Goal: Task Accomplishment & Management: Manage account settings

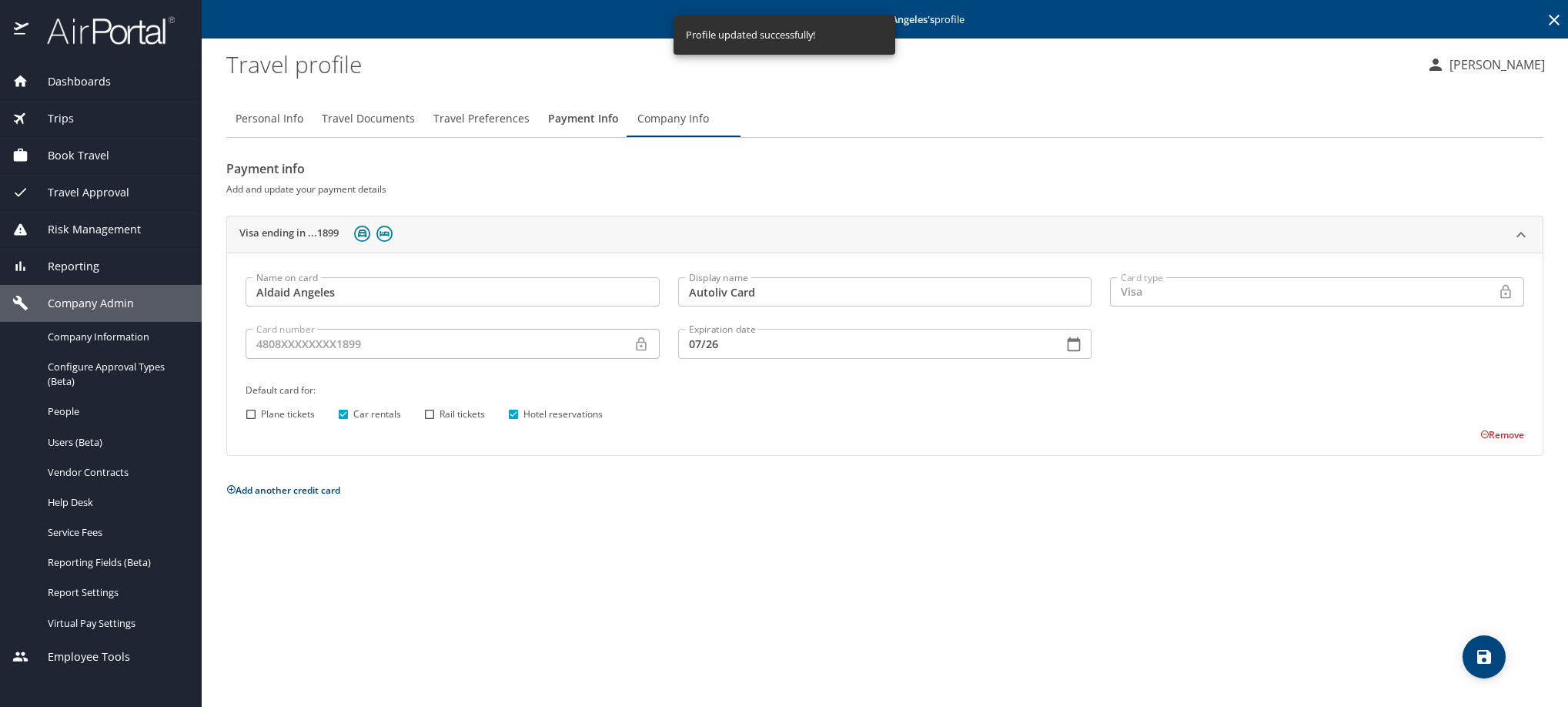
click at [1548, 19] on icon at bounding box center [1555, 20] width 19 height 19
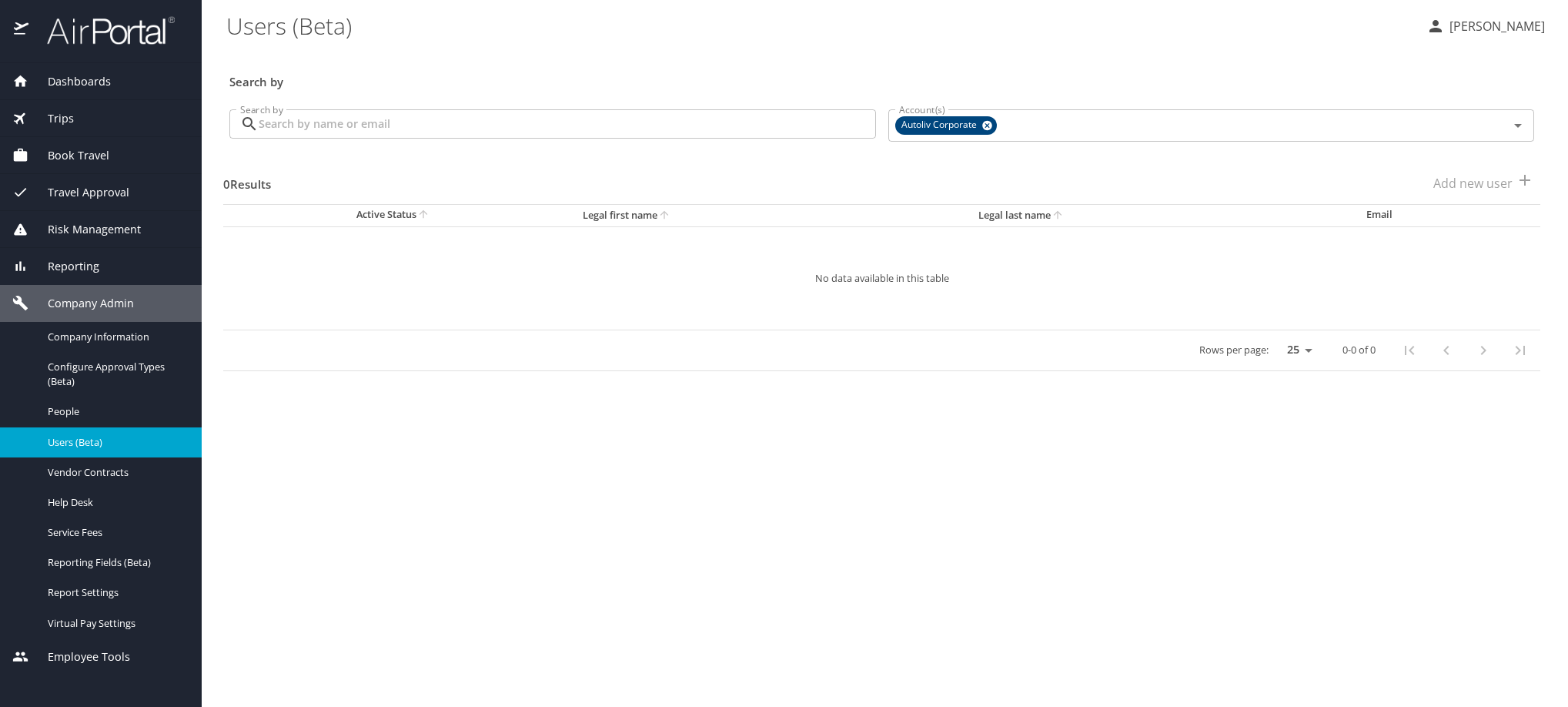
click at [551, 135] on input "Search by" at bounding box center [568, 124] width 618 height 29
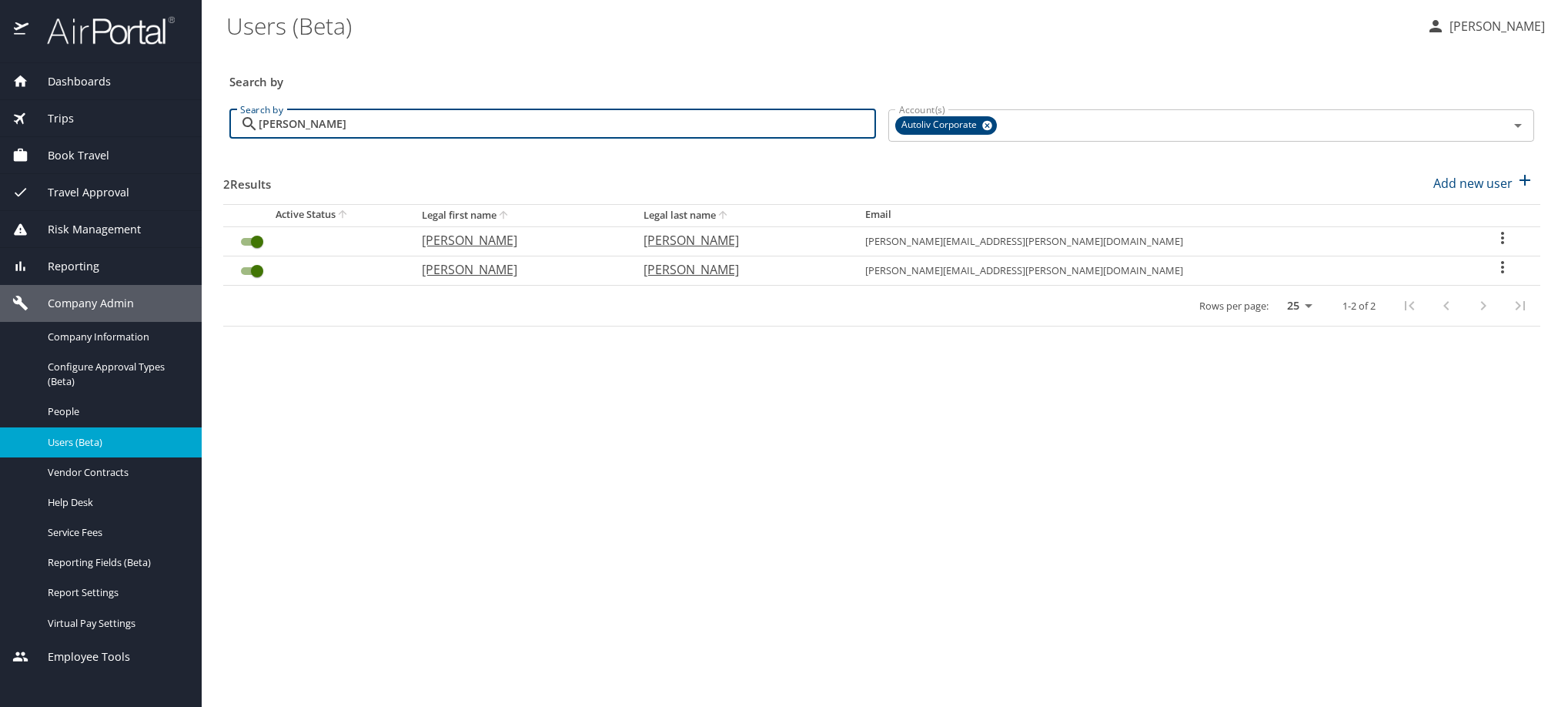
type input "[PERSON_NAME]"
click at [1496, 277] on icon "User Search Table" at bounding box center [1503, 267] width 19 height 19
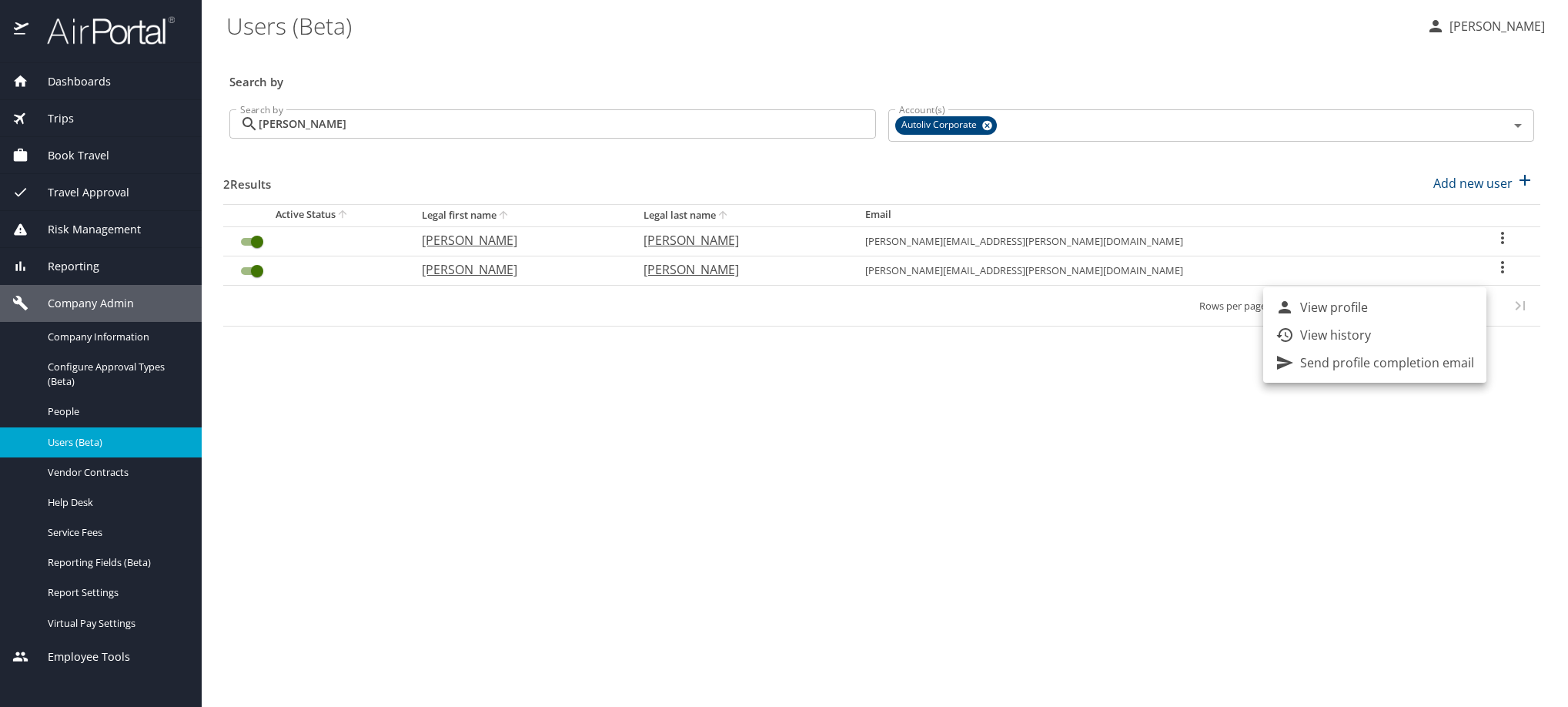
click at [1472, 307] on li "View profile" at bounding box center [1374, 306] width 223 height 27
select select "US"
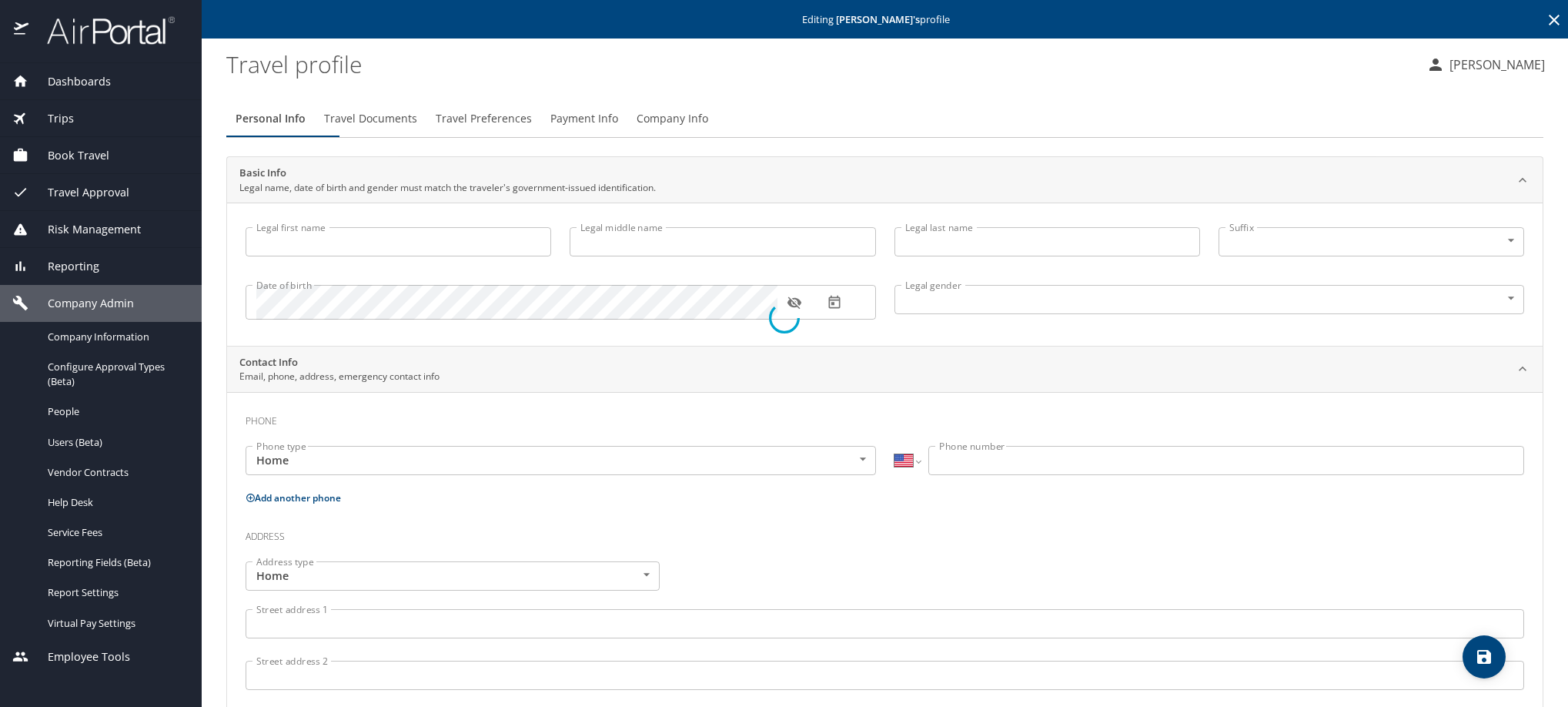
type input "[PERSON_NAME]"
type input "[DEMOGRAPHIC_DATA]"
type input "[PERSON_NAME]"
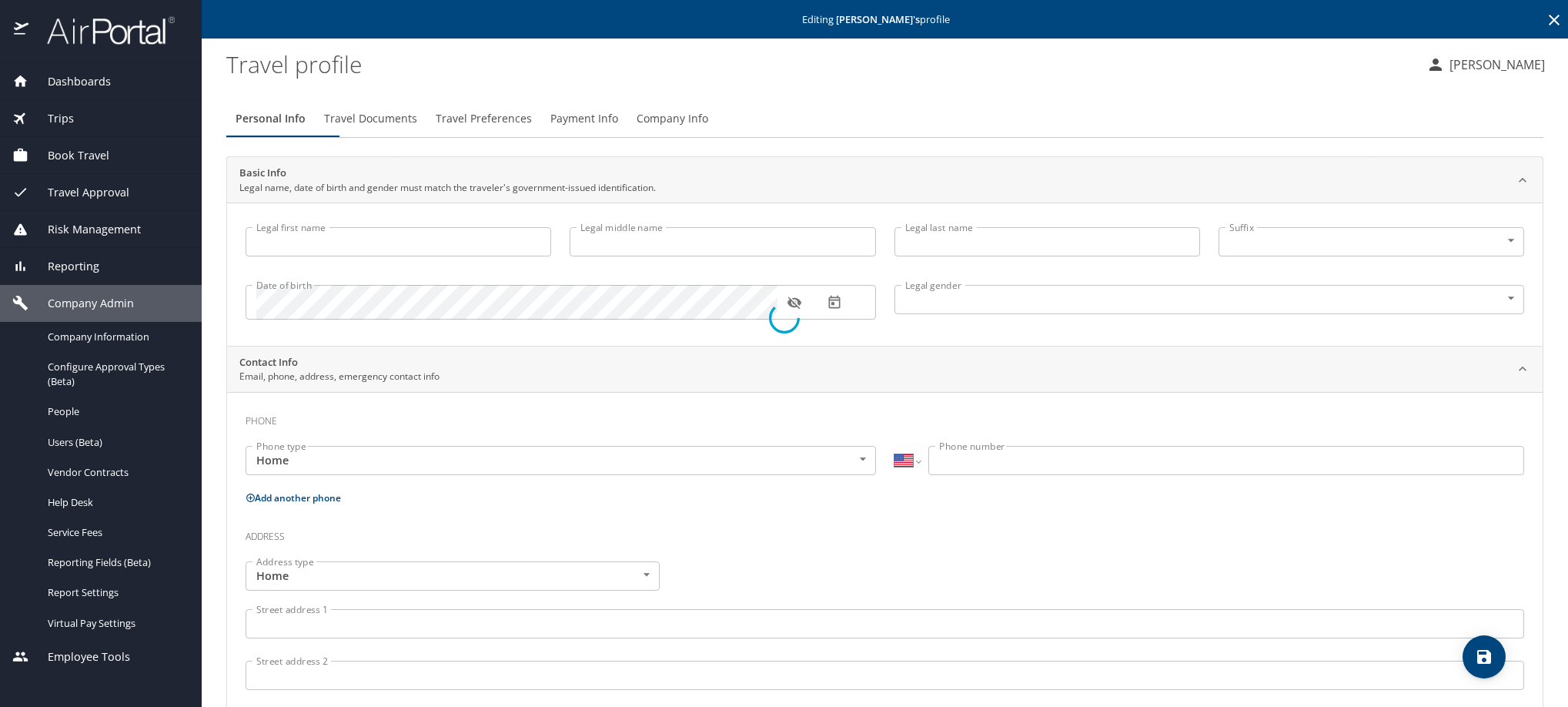
type input "[PERSON_NAME]"
select select "MX"
type input "[PHONE_NUMBER]"
type input "[EMAIL_ADDRESS][DOMAIN_NAME]"
select select "MX"
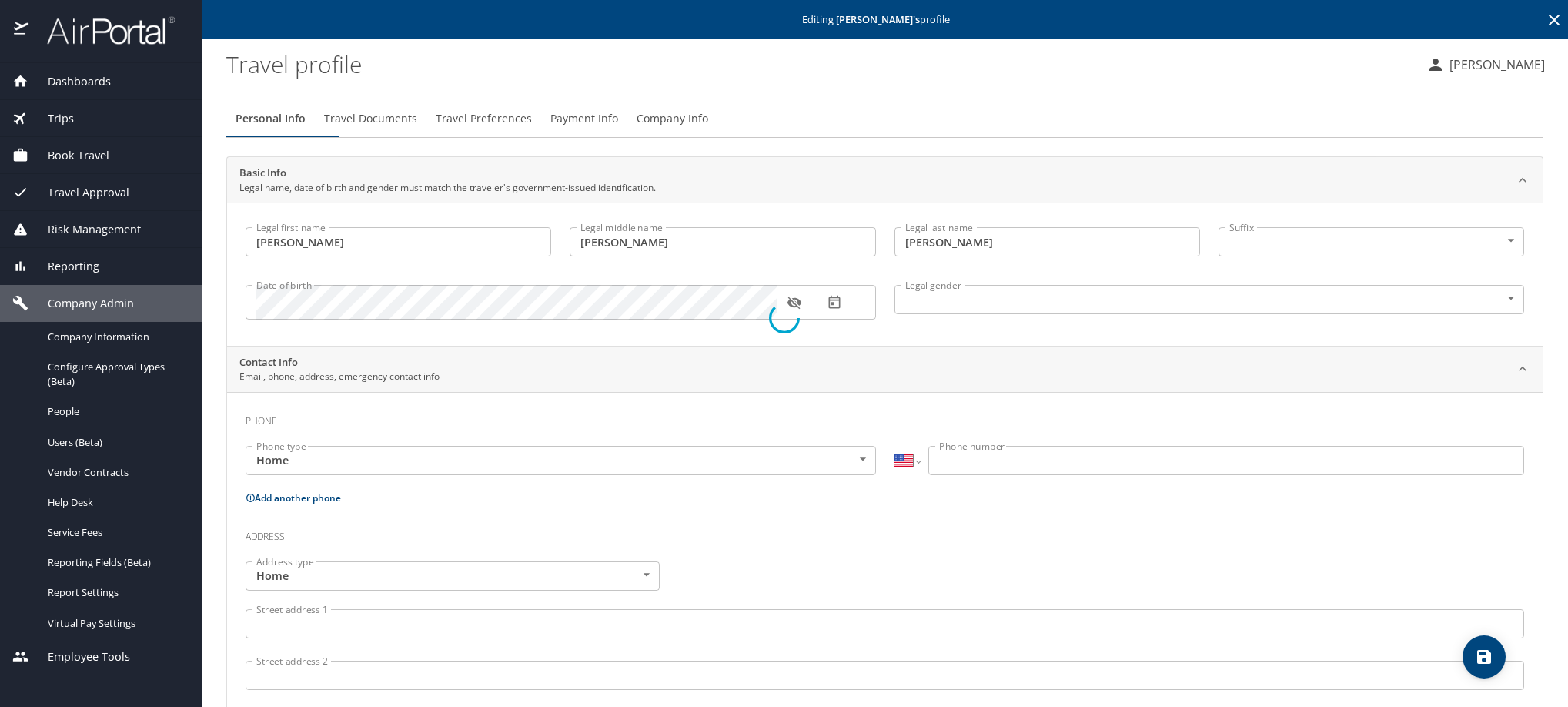
select select "MX"
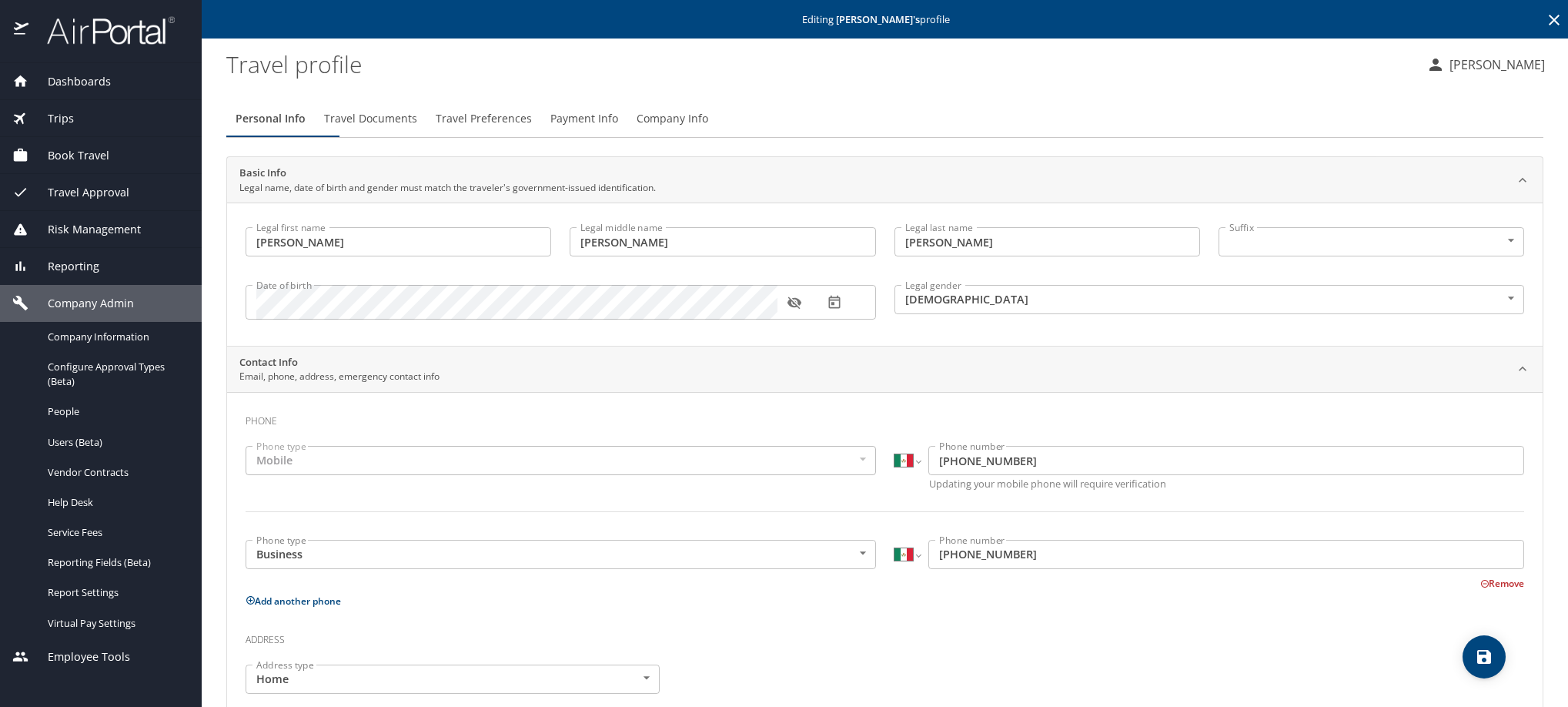
click at [618, 129] on span "Payment Info" at bounding box center [585, 119] width 68 height 19
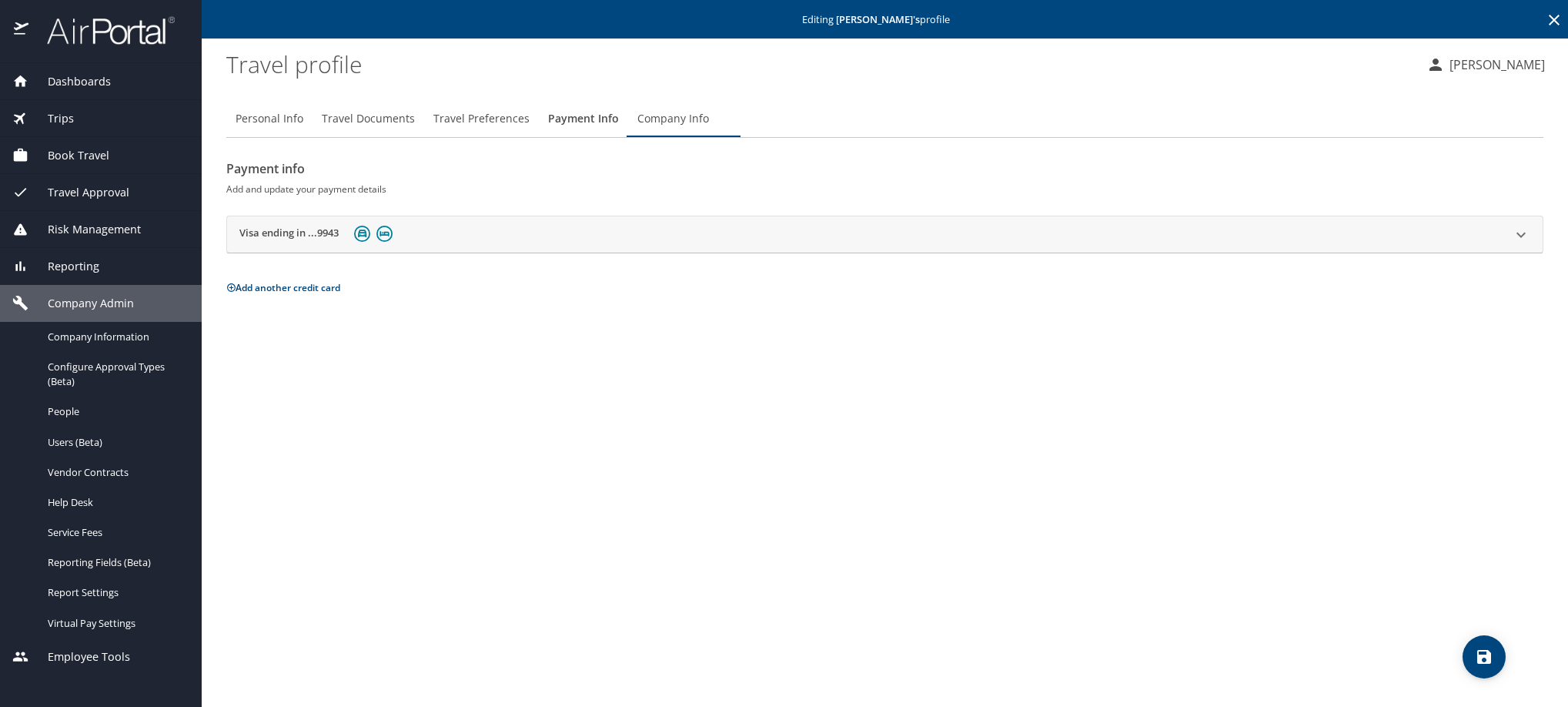
click at [312, 244] on h2 "Visa ending in ...9943" at bounding box center [288, 235] width 99 height 19
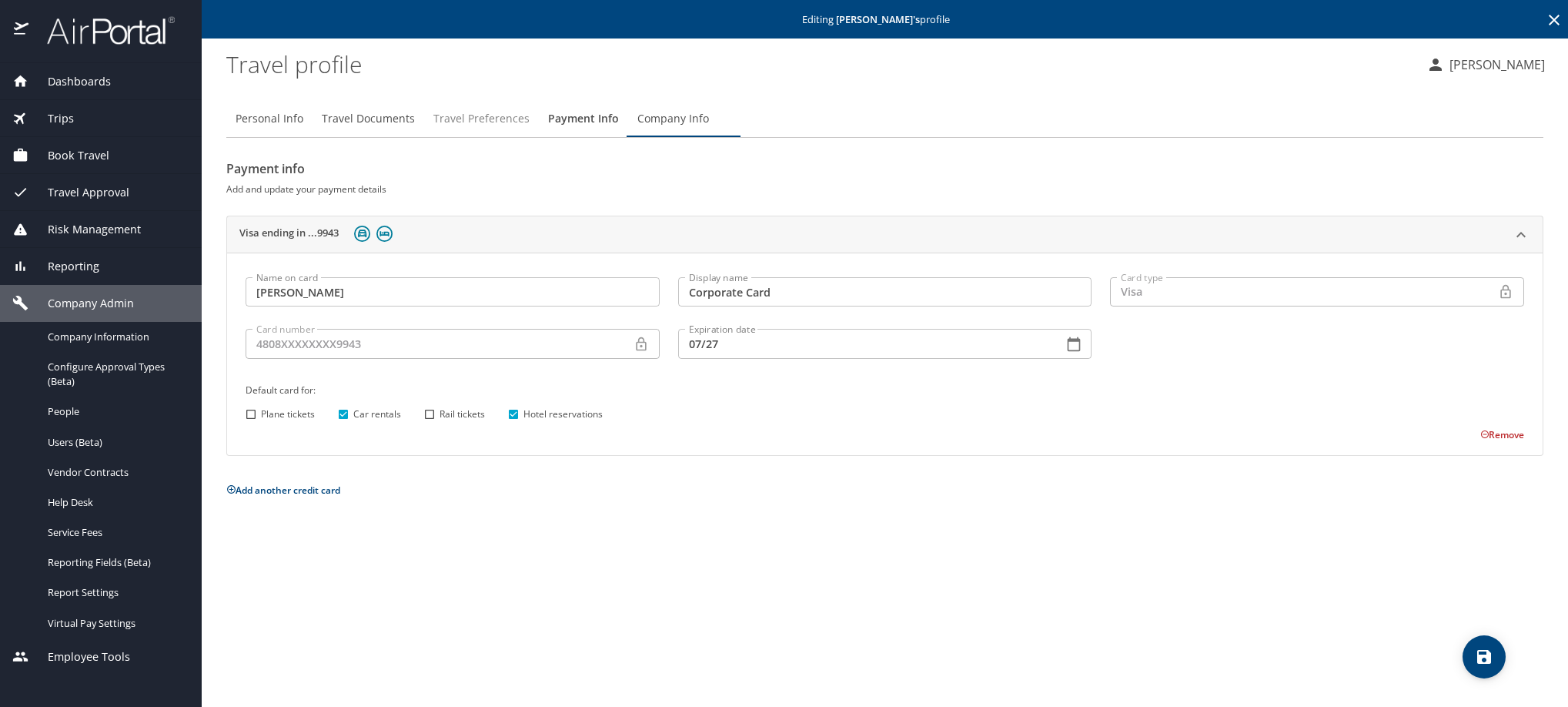
click at [500, 128] on span "Travel Preferences" at bounding box center [482, 119] width 96 height 19
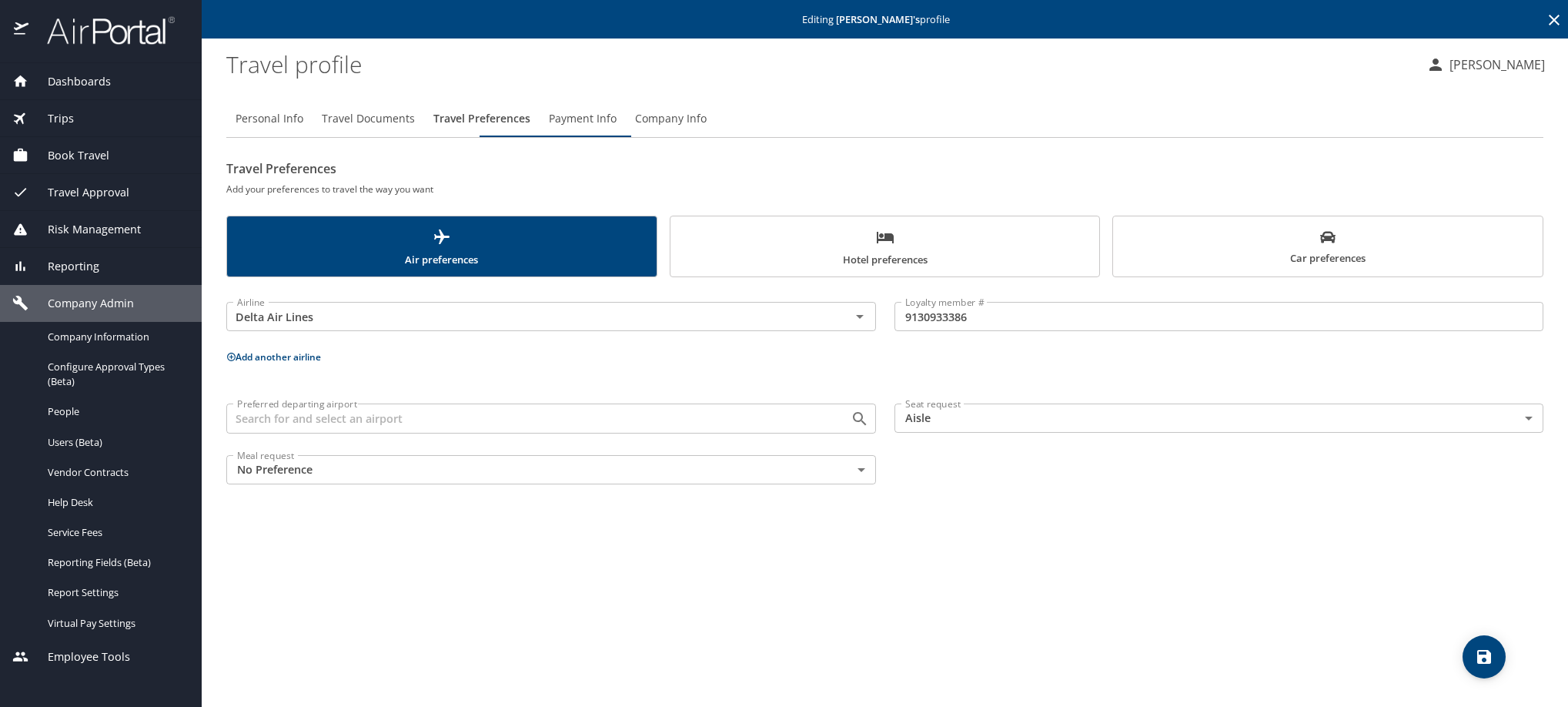
click at [853, 268] on span "Hotel preferences" at bounding box center [885, 248] width 411 height 41
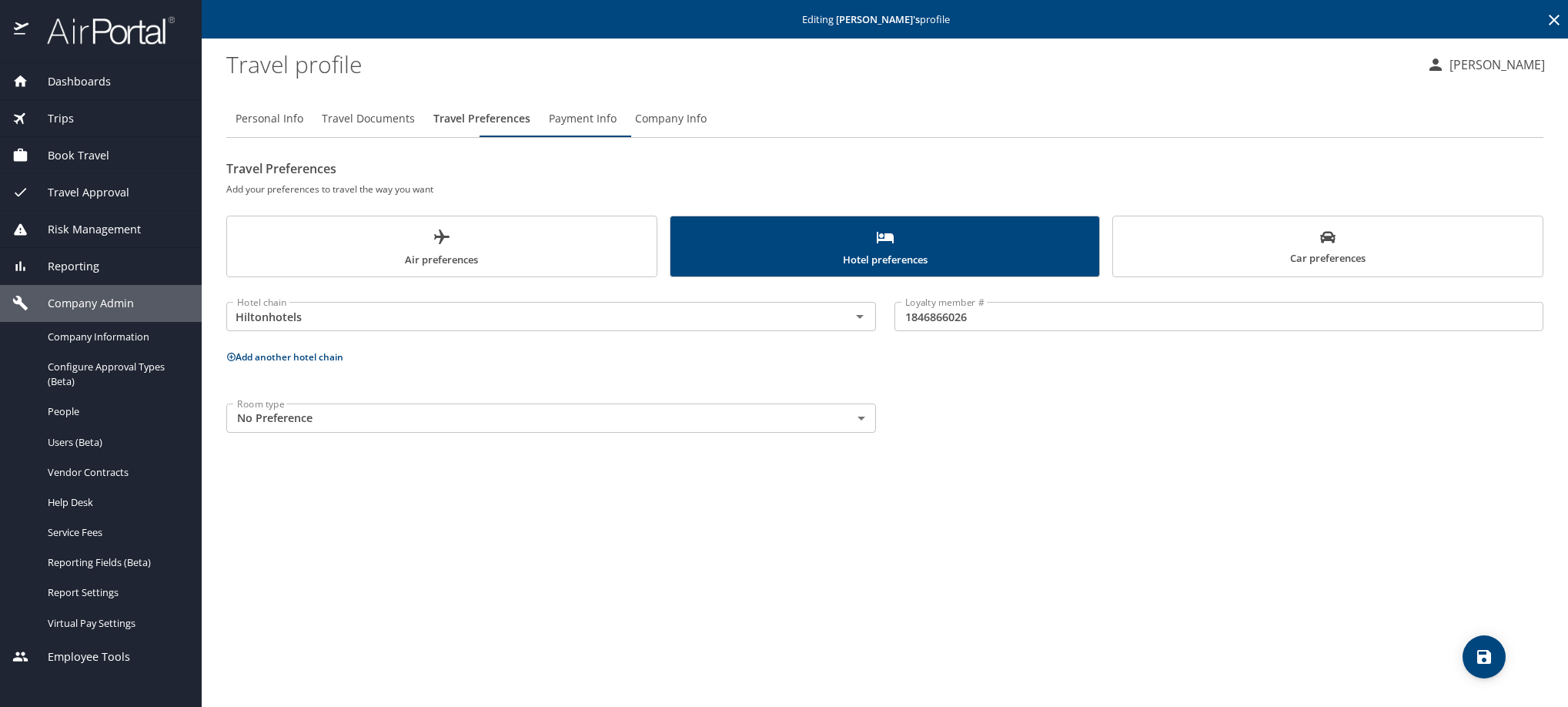
click at [1315, 277] on button "Car preferences" at bounding box center [1328, 246] width 431 height 61
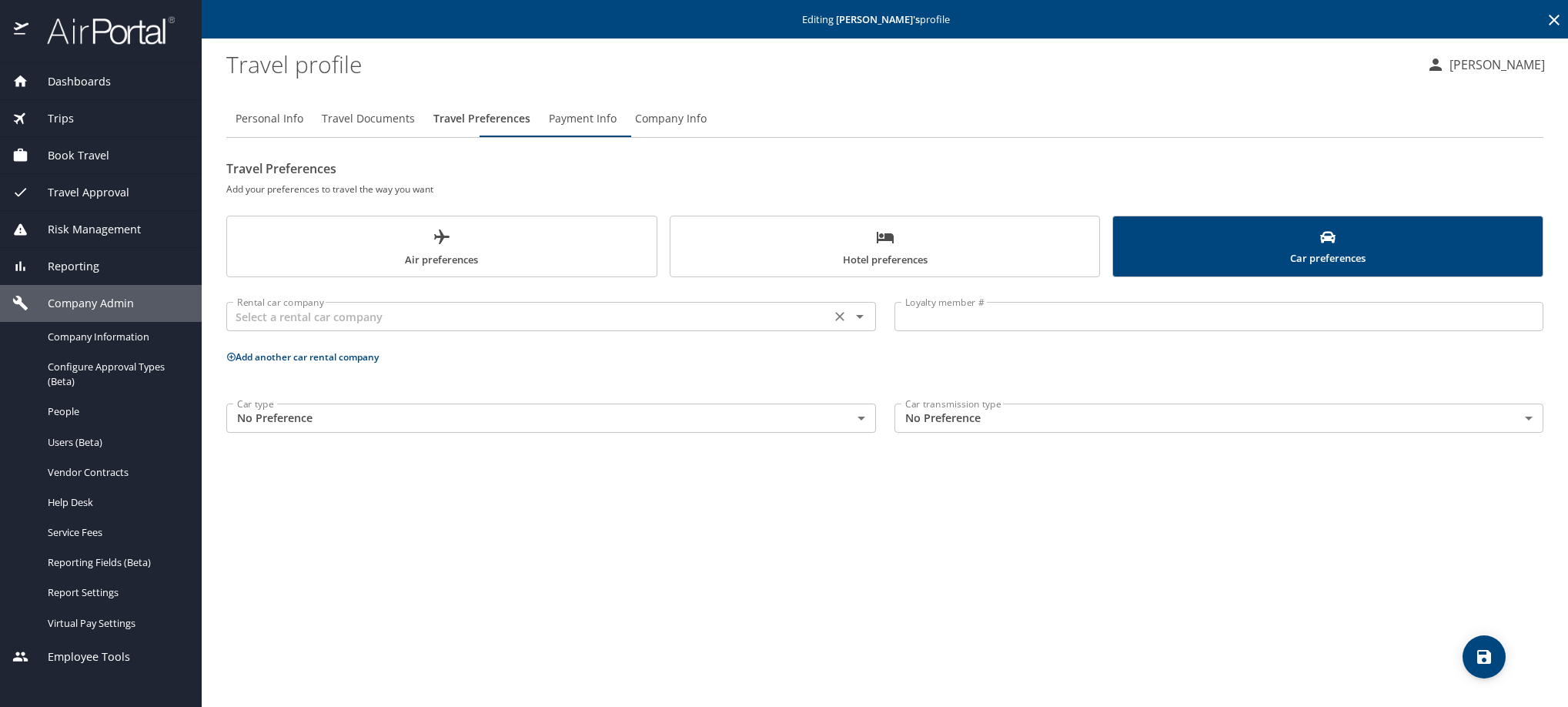
click at [762, 327] on input "text" at bounding box center [528, 316] width 595 height 20
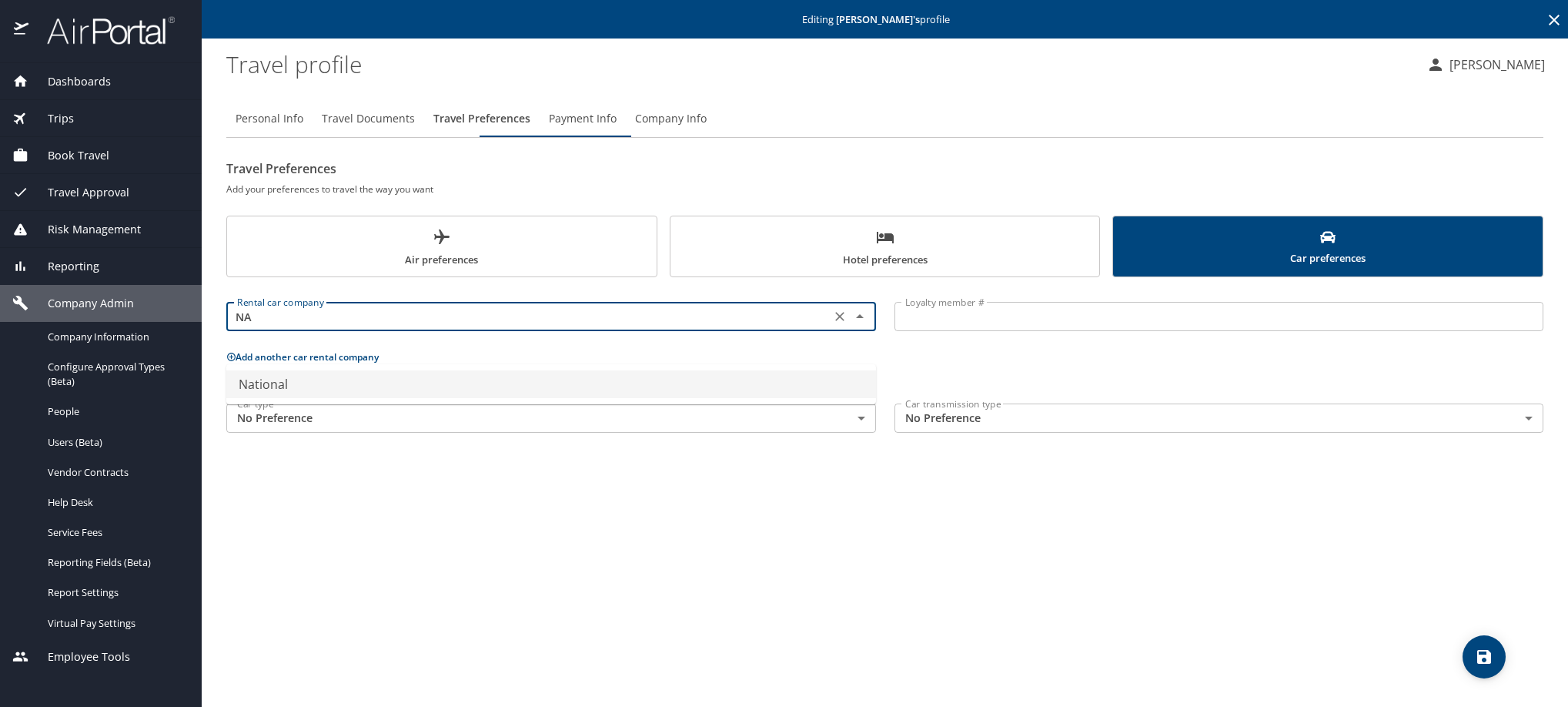
click at [734, 393] on li "National" at bounding box center [552, 384] width 650 height 27
type input "National"
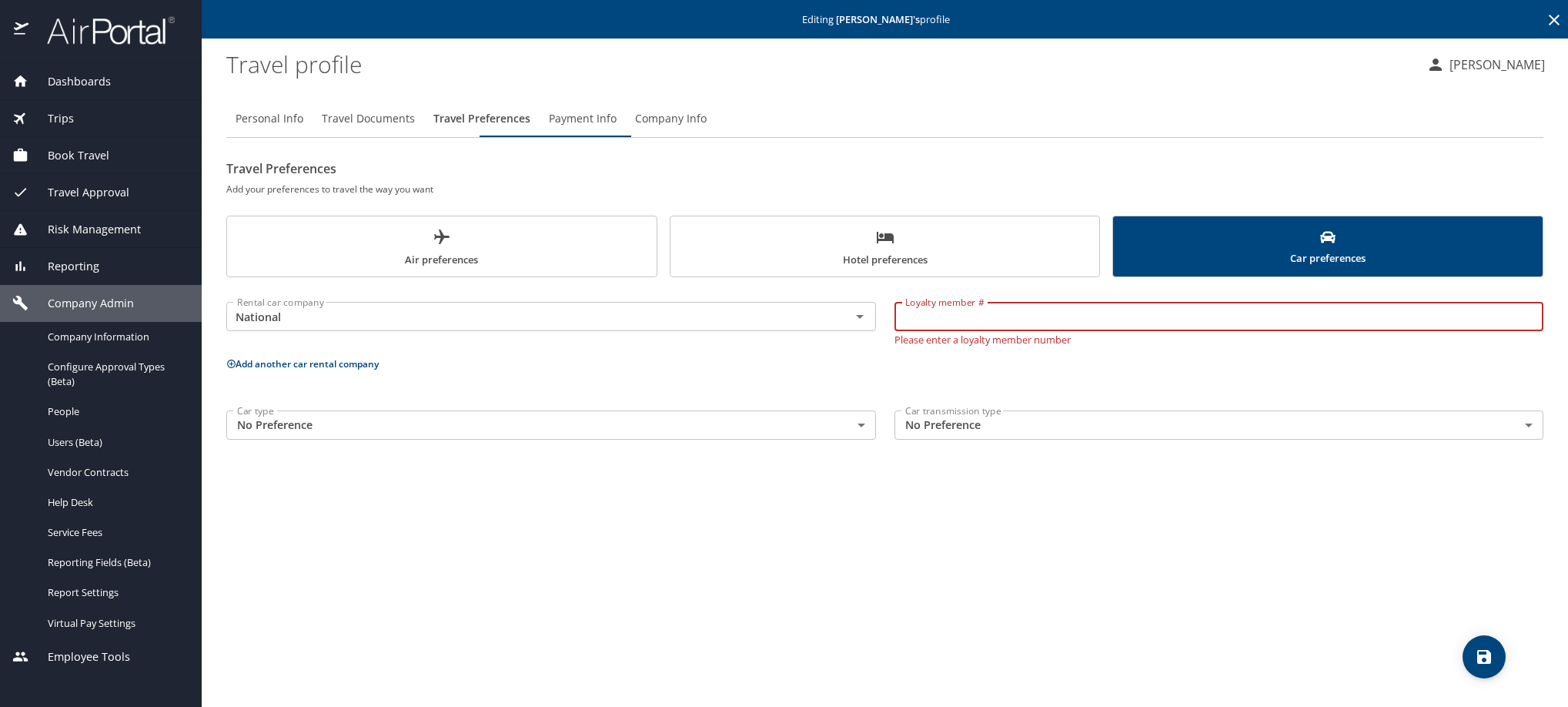
click at [1035, 331] on input "Loyalty member #" at bounding box center [1219, 316] width 650 height 29
paste input "108613875"
type input "108613875"
click at [1488, 651] on icon "save" at bounding box center [1484, 657] width 14 height 14
